Goal: Register for event/course

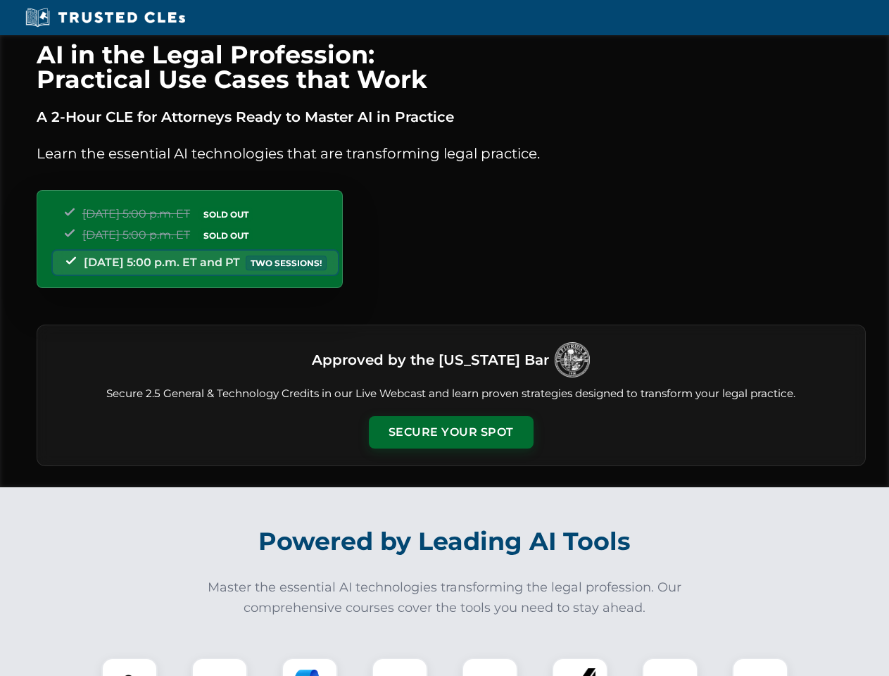
click at [451, 432] on button "Secure Your Spot" at bounding box center [451, 432] width 165 height 32
click at [130, 667] on img at bounding box center [129, 685] width 41 height 41
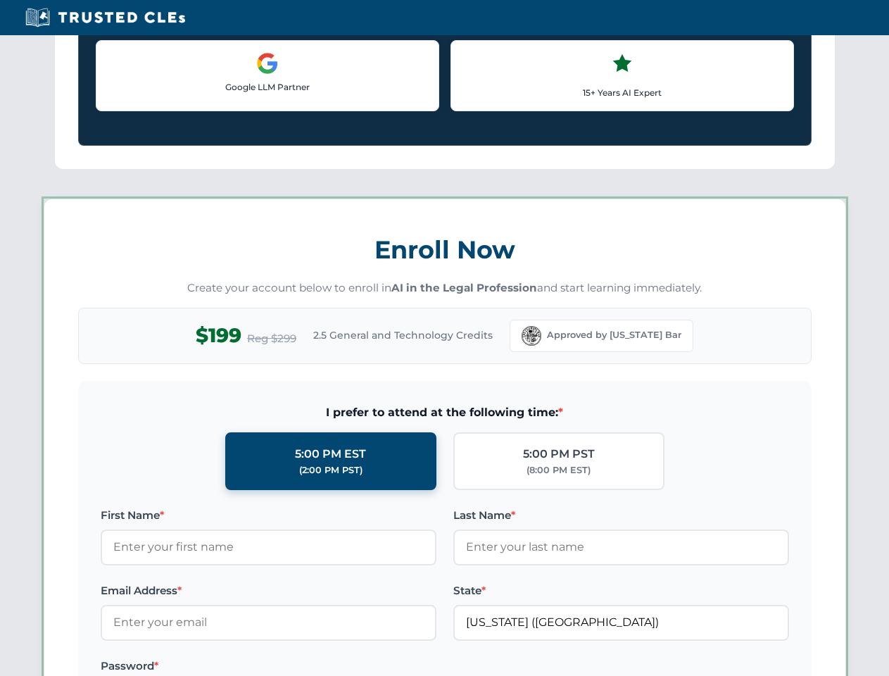
click at [310, 667] on label "Password *" at bounding box center [269, 666] width 336 height 17
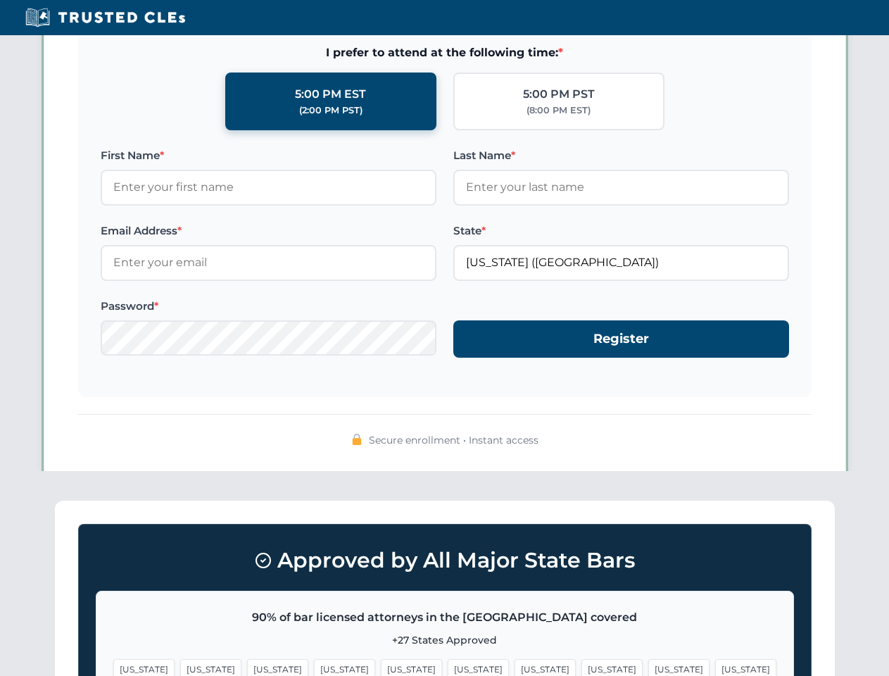
click at [648, 667] on span "[US_STATE]" at bounding box center [678, 669] width 61 height 20
